Goal: Task Accomplishment & Management: Use online tool/utility

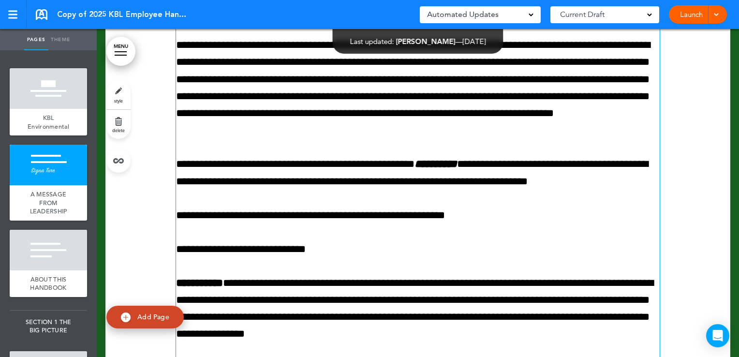
scroll to position [388, 0]
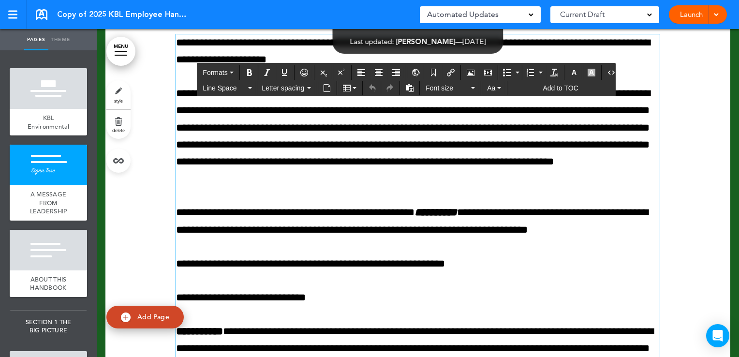
click at [125, 47] on link "MENU" at bounding box center [120, 51] width 29 height 29
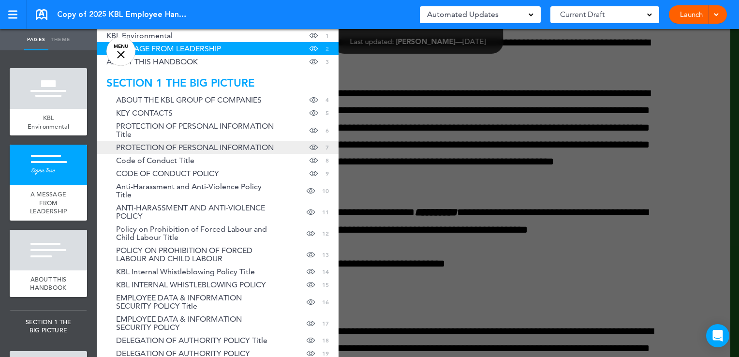
scroll to position [97, 0]
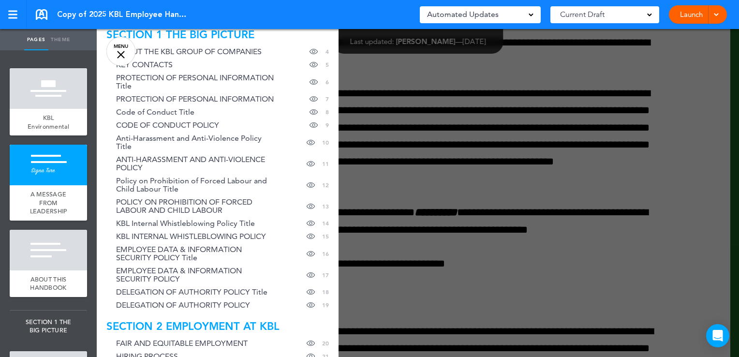
click at [562, 181] on div at bounding box center [466, 178] width 739 height 357
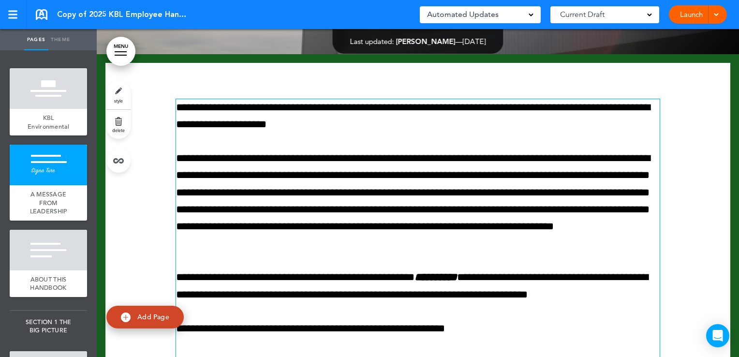
scroll to position [340, 0]
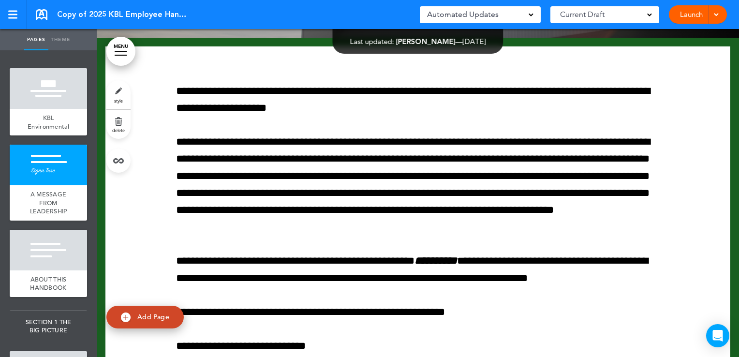
click at [117, 48] on link "MENU" at bounding box center [120, 51] width 29 height 29
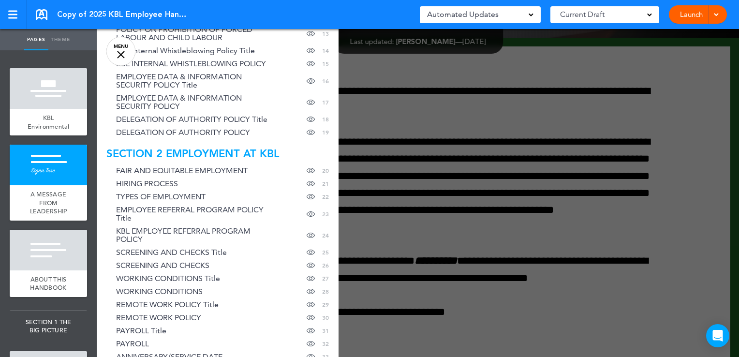
scroll to position [290, 0]
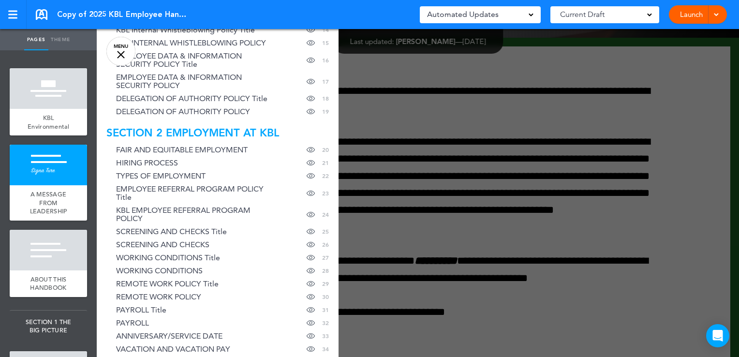
click at [125, 51] on link "MENU" at bounding box center [120, 51] width 29 height 29
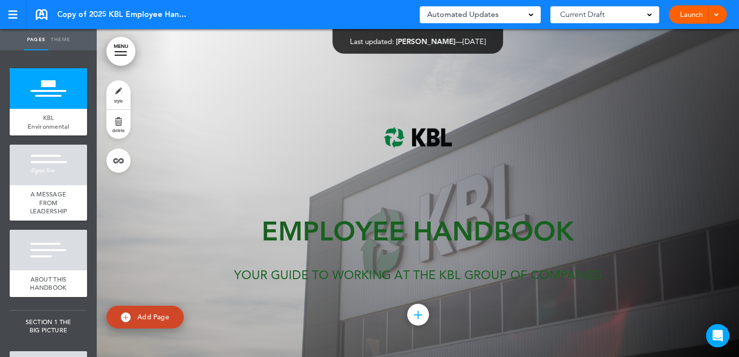
click at [603, 112] on div "Employee Handbook YOUR GUIDE TO WORKING AT THE KBL GROUP OF COMPANIES Add colla…" at bounding box center [418, 192] width 484 height 287
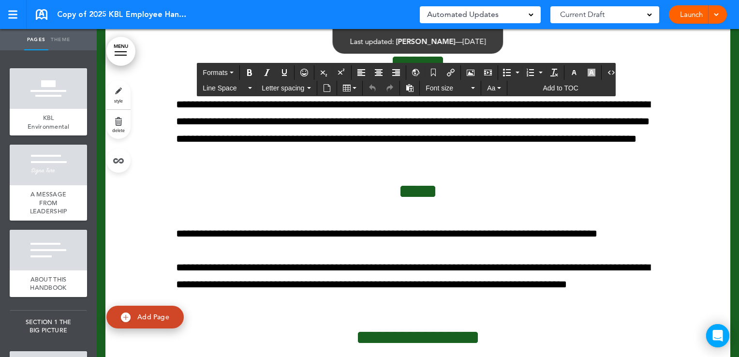
scroll to position [70930, 0]
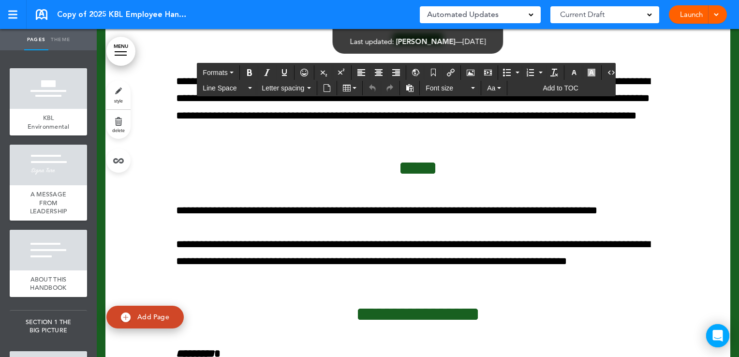
drag, startPoint x: 358, startPoint y: 120, endPoint x: 577, endPoint y: 167, distance: 223.7
copy div "**********"
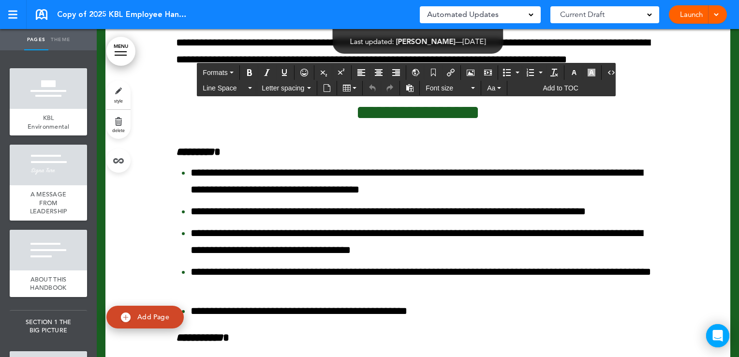
scroll to position [71172, 0]
